Goal: Information Seeking & Learning: Learn about a topic

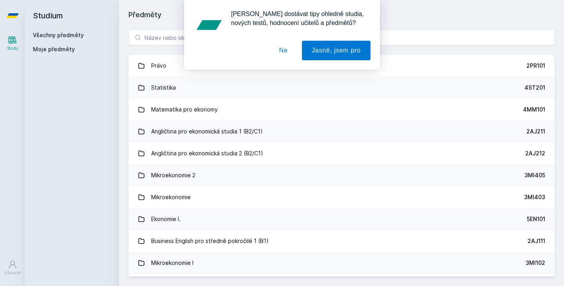
click at [189, 41] on div "[PERSON_NAME] dostávat tipy ohledně studia, nových testů, hodnocení učitelů a p…" at bounding box center [282, 35] width 196 height 70
click at [286, 50] on button "Ne" at bounding box center [283, 51] width 28 height 20
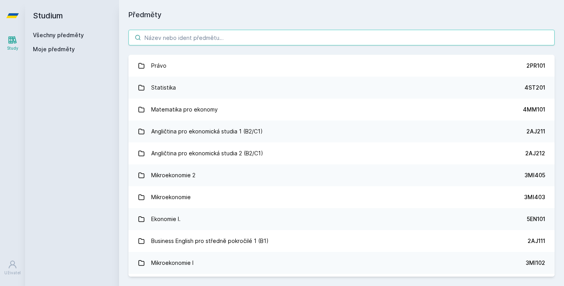
click at [256, 35] on input "search" at bounding box center [341, 38] width 426 height 16
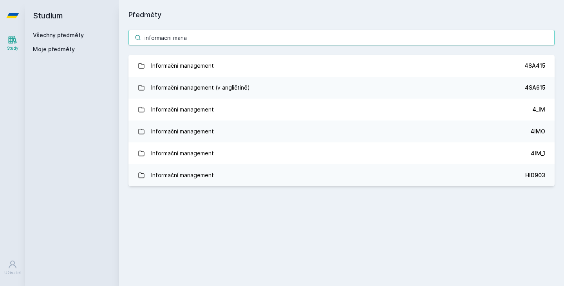
type input "informacni mana"
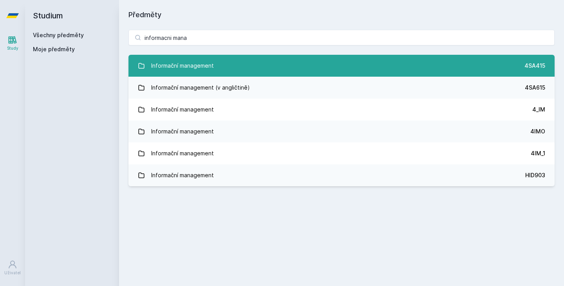
click at [189, 61] on div "Informační management" at bounding box center [182, 66] width 63 height 16
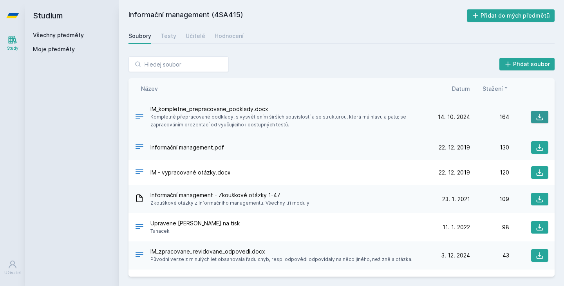
click at [536, 116] on icon at bounding box center [540, 117] width 8 height 8
click at [57, 34] on link "Všechny předměty" at bounding box center [58, 35] width 51 height 7
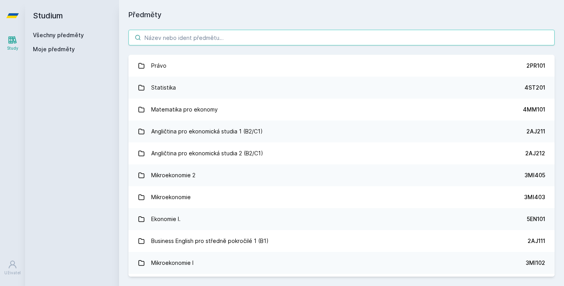
click at [197, 43] on input "search" at bounding box center [341, 38] width 426 height 16
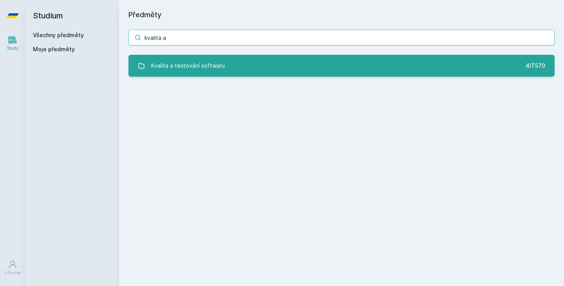
type input "kvalita a"
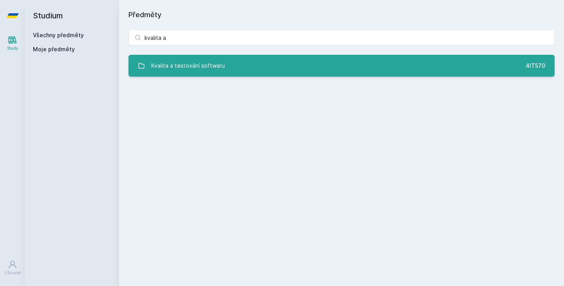
click at [197, 70] on div "Kvalita a testování softwaru" at bounding box center [188, 66] width 74 height 16
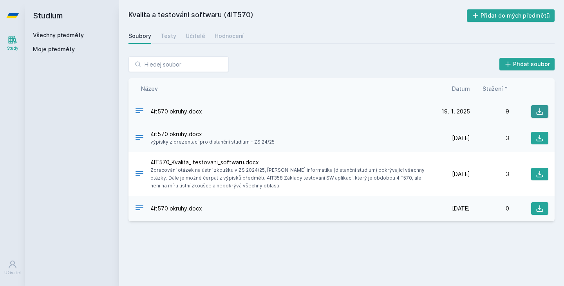
click at [542, 111] on icon at bounding box center [540, 112] width 8 height 8
click at [372, 59] on div "Přidat soubor" at bounding box center [341, 64] width 426 height 16
